Goal: Task Accomplishment & Management: Complete application form

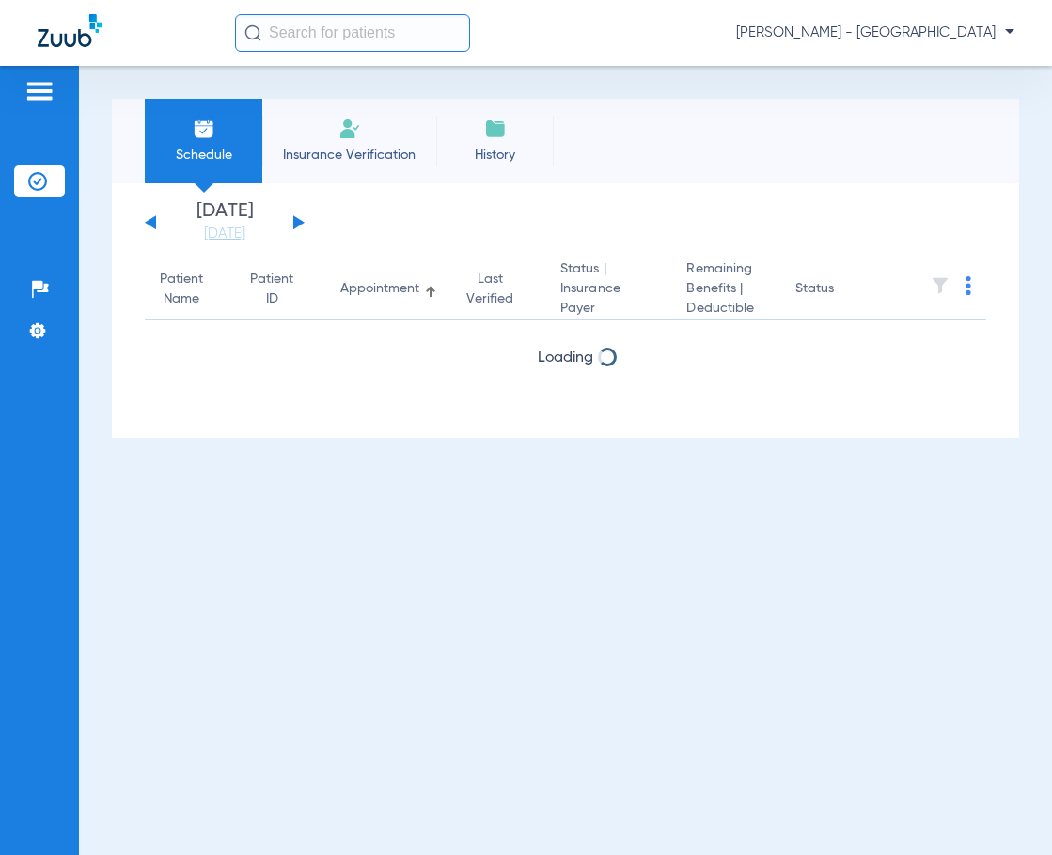
click at [355, 26] on input "text" at bounding box center [352, 33] width 235 height 38
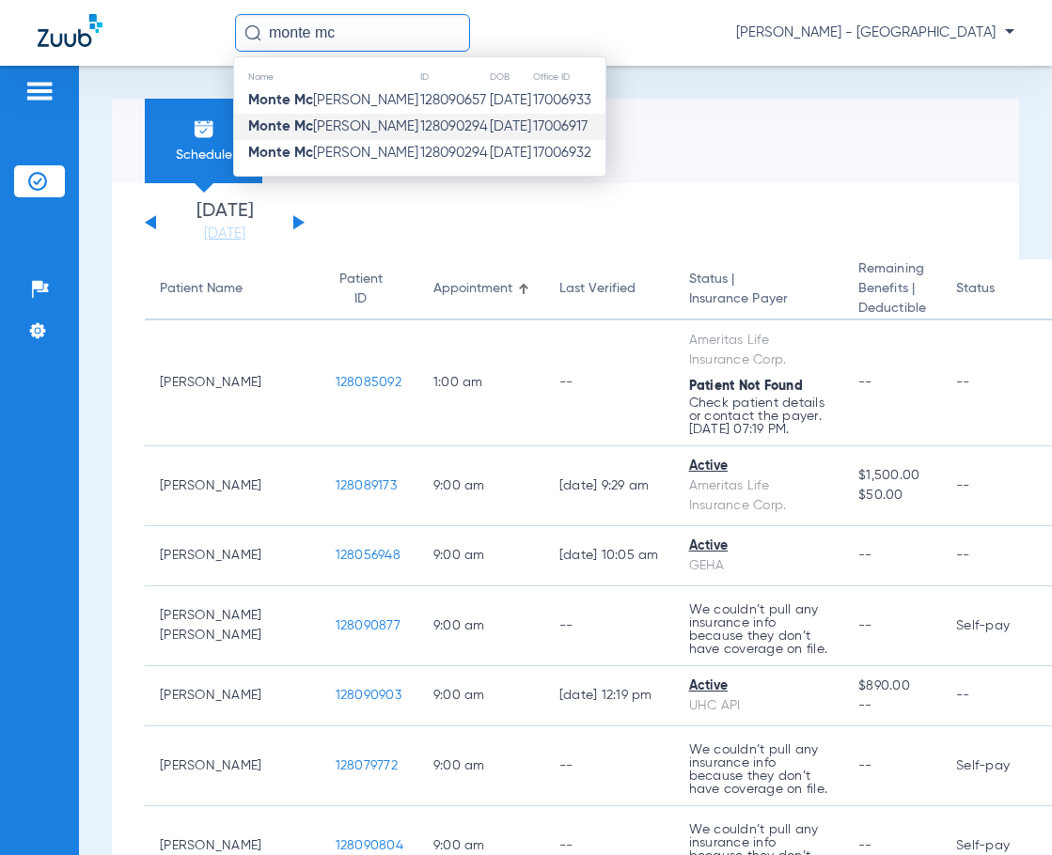
type input "monte mc"
click at [489, 124] on td "[DATE]" at bounding box center [510, 127] width 43 height 26
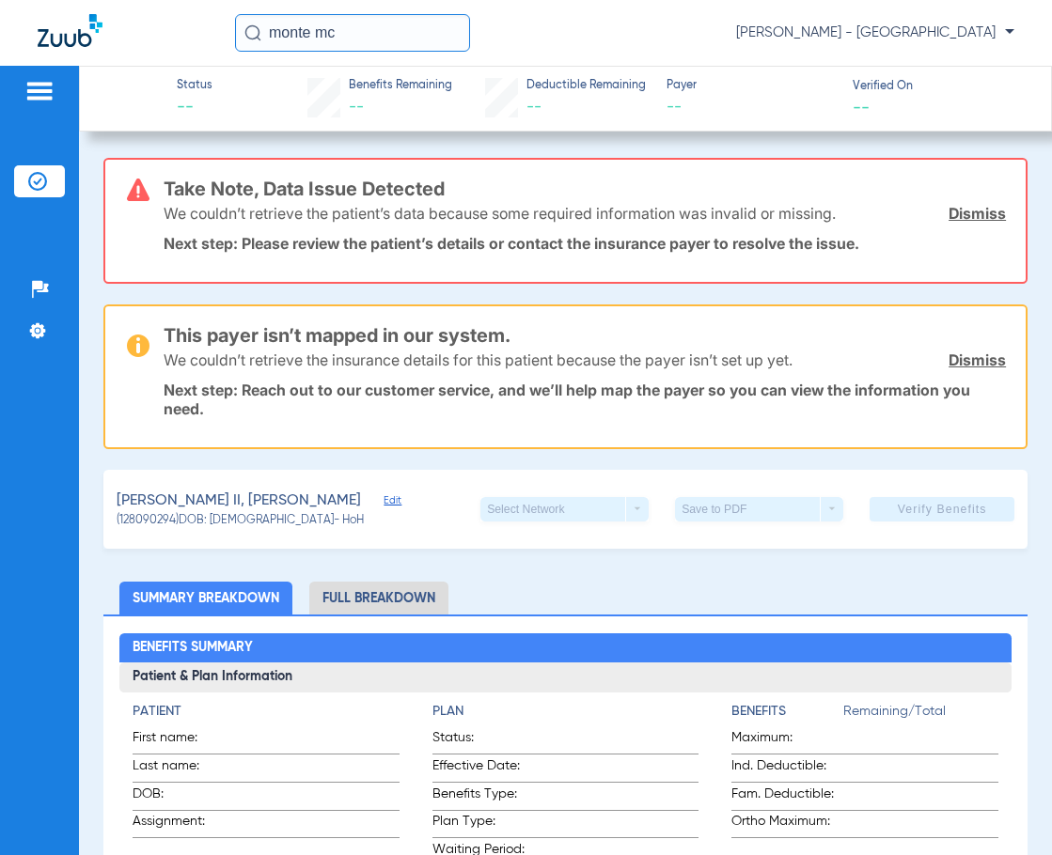
click at [414, 38] on input "monte mc" at bounding box center [352, 33] width 235 height 38
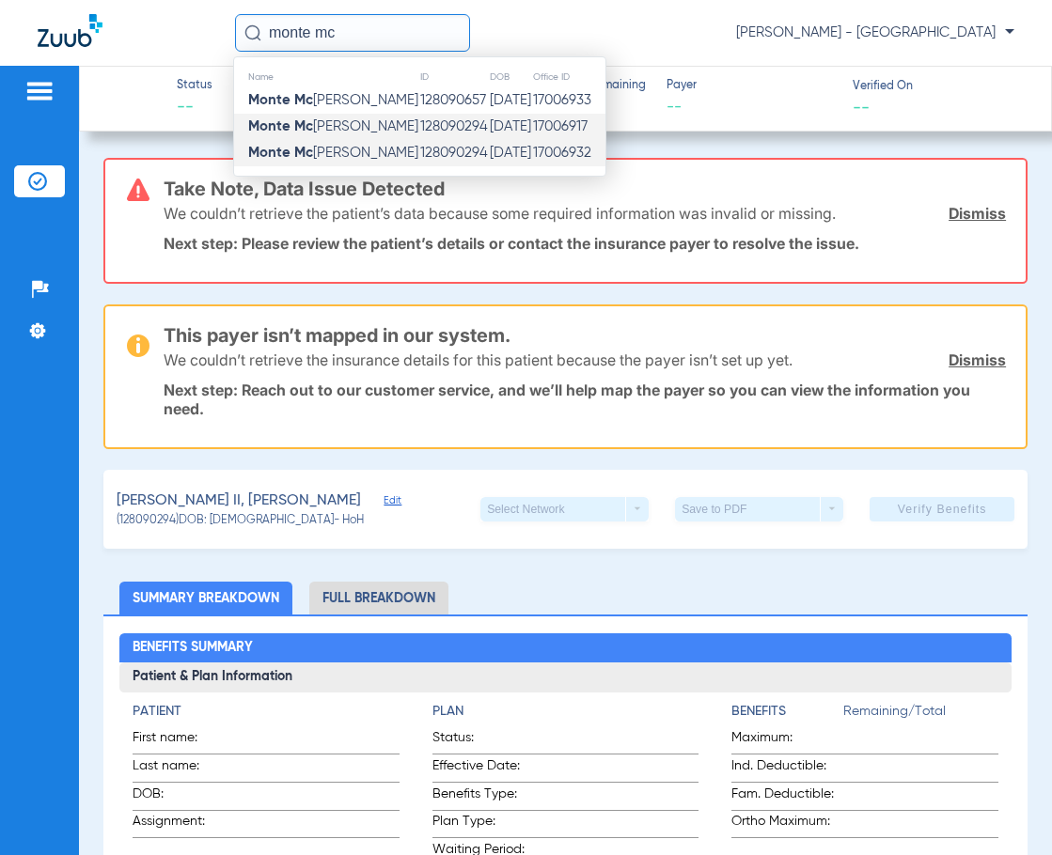
click at [419, 153] on td "128090294" at bounding box center [454, 153] width 70 height 26
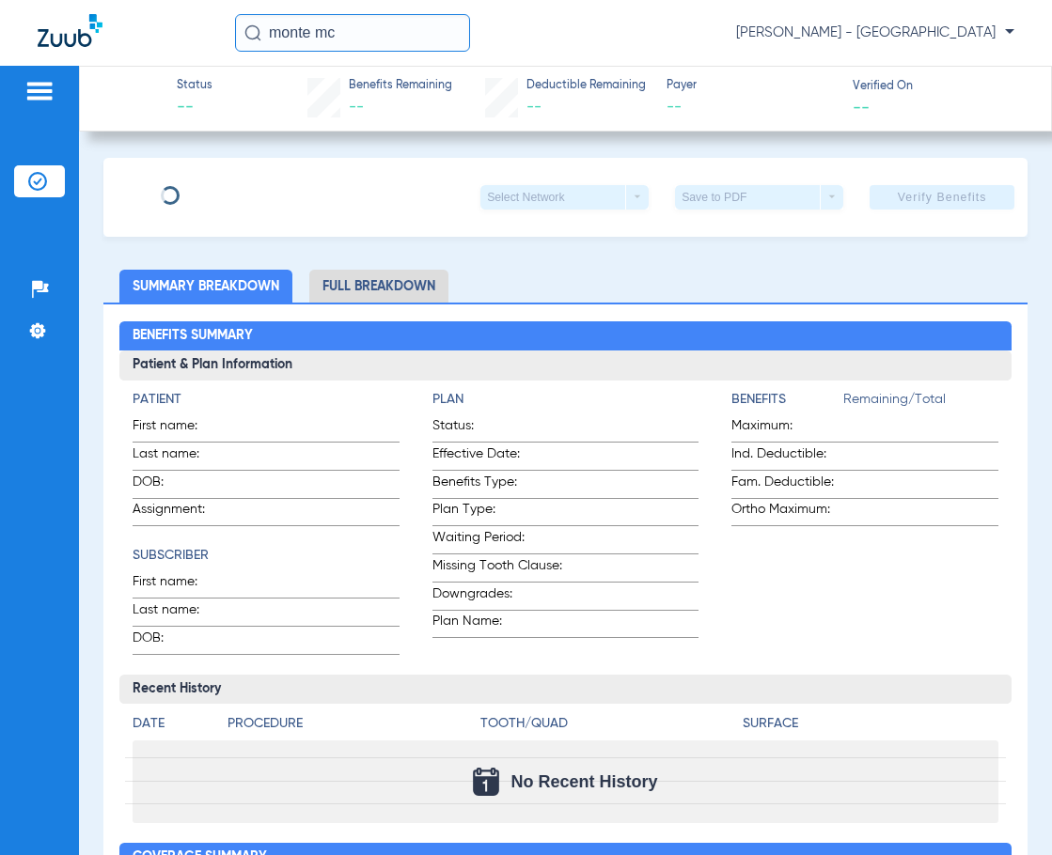
type input "Alexandria [PERSON_NAME]"
type input "[PERSON_NAME]"
type input "[DATE]"
type input "NEI801054780"
type input "P13346"
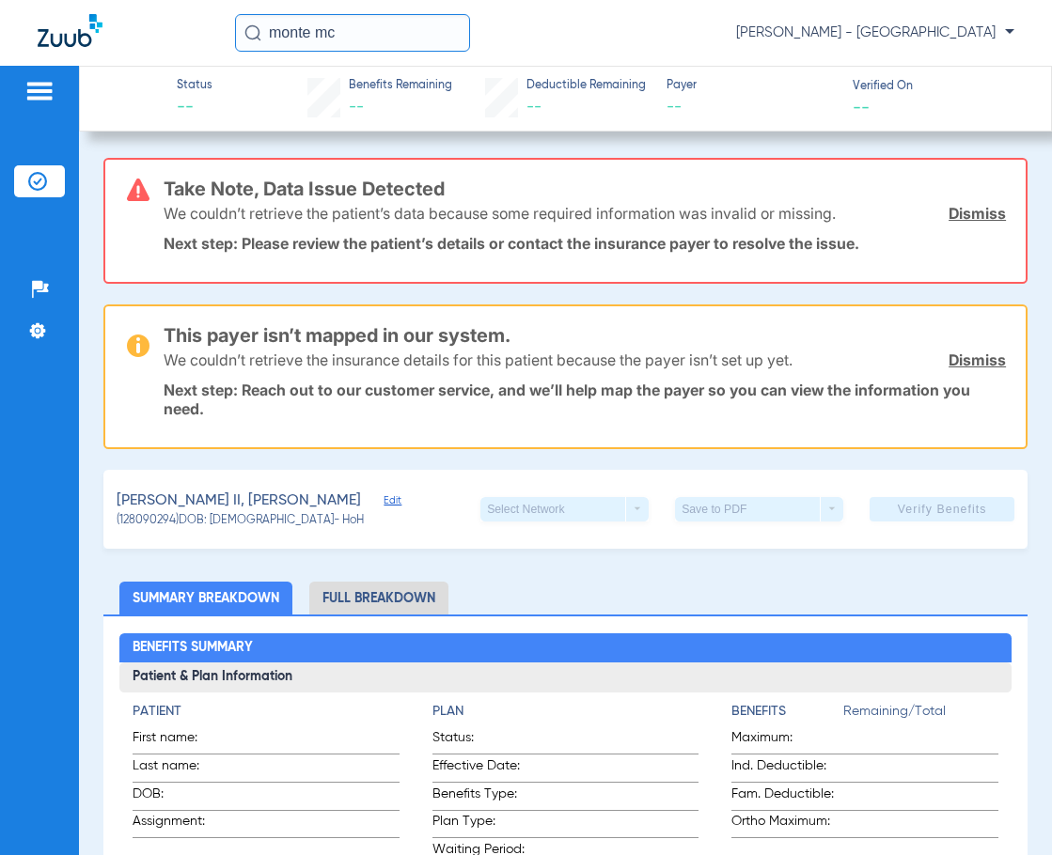
click at [278, 503] on div "[PERSON_NAME], [PERSON_NAME] Edit" at bounding box center [259, 501] width 284 height 23
click at [264, 503] on div "[PERSON_NAME], [PERSON_NAME] Edit" at bounding box center [259, 501] width 284 height 23
click at [383, 503] on span "Edit" at bounding box center [391, 503] width 17 height 18
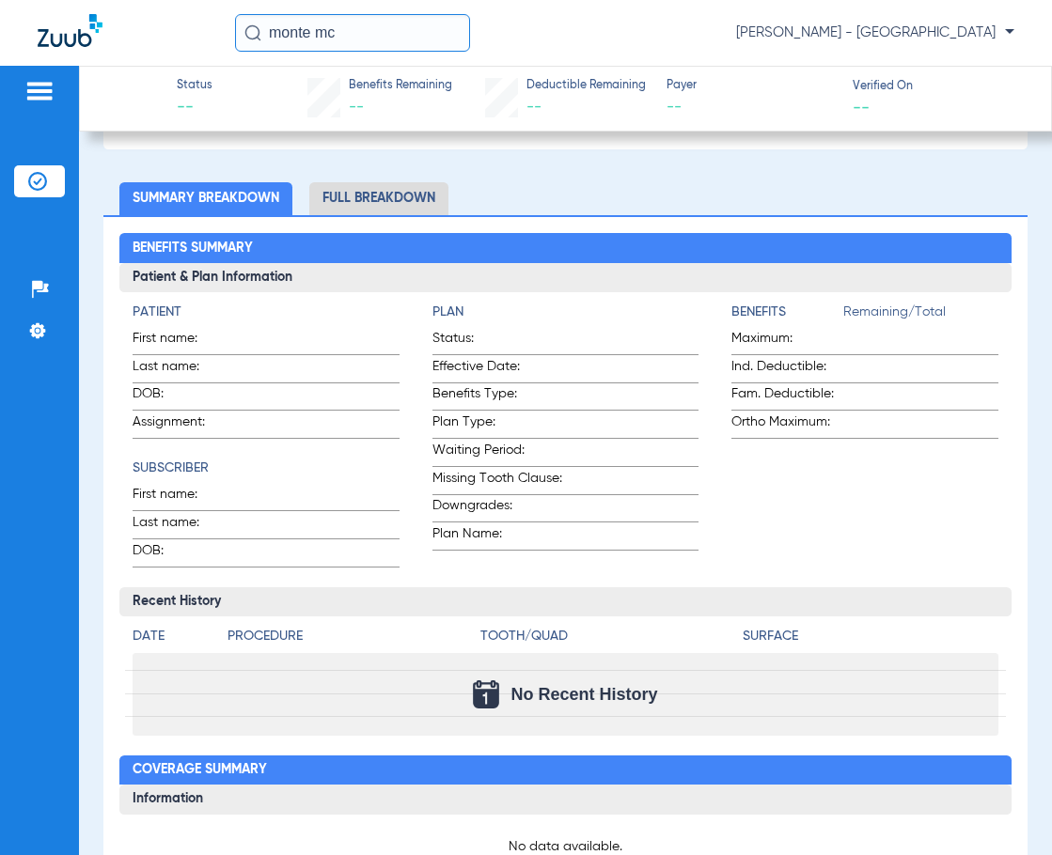
scroll to position [1034, 0]
